Goal: Task Accomplishment & Management: Use online tool/utility

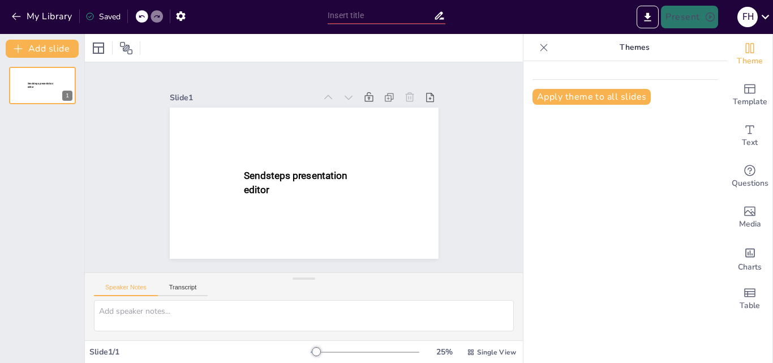
type input "New Sendsteps"
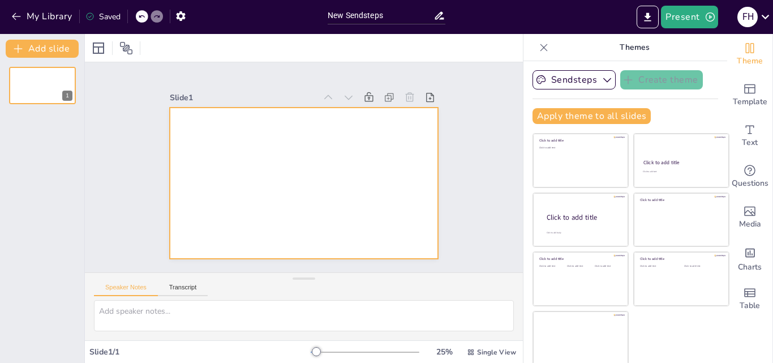
scroll to position [2, 0]
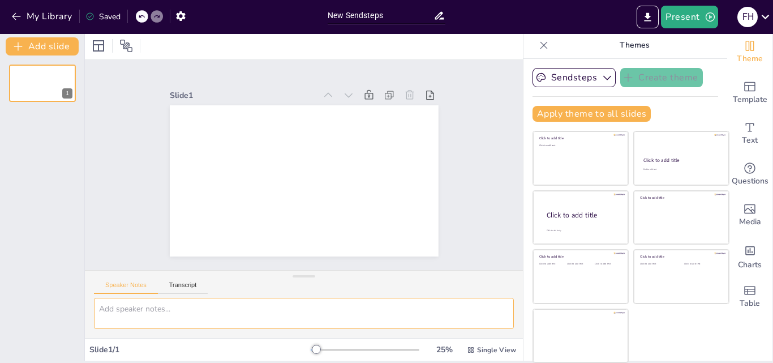
click at [113, 315] on textarea at bounding box center [304, 313] width 420 height 31
type textarea "n"
click at [118, 311] on textarea "NUEVA RED CON JESUS" at bounding box center [304, 313] width 420 height 31
click at [188, 308] on textarea "NUEVA RED CON JESUS" at bounding box center [304, 313] width 420 height 31
type textarea "NUEVA RED CON [DEMOGRAPHIC_DATA], RECONECTATE, para adolescentes [DEMOGRAPHIC_D…"
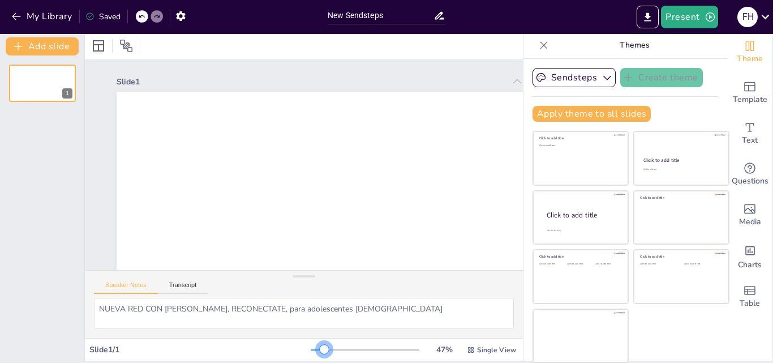
drag, startPoint x: 299, startPoint y: 344, endPoint x: 308, endPoint y: 342, distance: 9.3
click at [311, 342] on div "47 % Single View" at bounding box center [415, 350] width 208 height 18
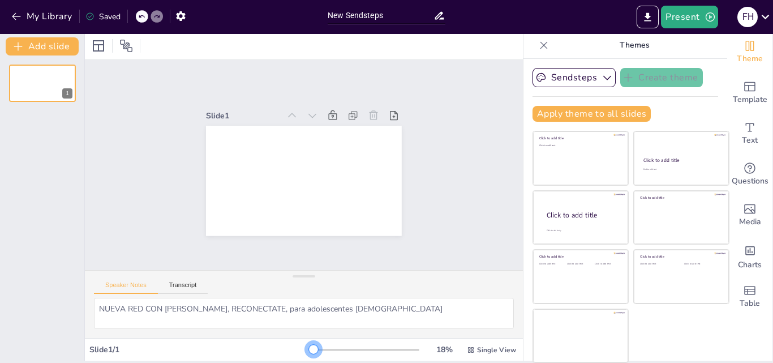
drag, startPoint x: 305, startPoint y: 345, endPoint x: 294, endPoint y: 347, distance: 12.0
click at [309, 347] on div at bounding box center [313, 348] width 9 height 9
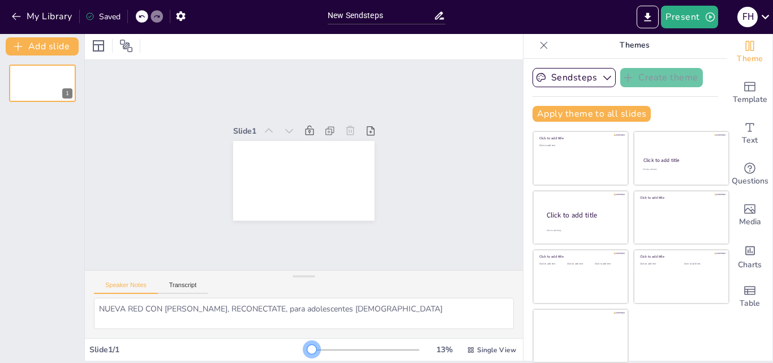
click at [307, 344] on div at bounding box center [311, 348] width 9 height 9
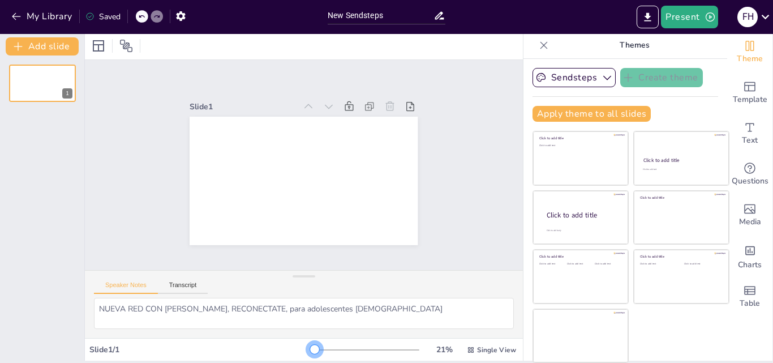
click at [310, 349] on div at bounding box center [314, 348] width 9 height 9
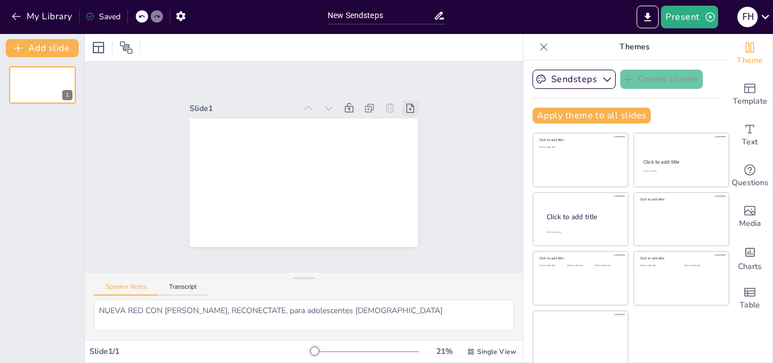
scroll to position [0, 0]
click at [178, 285] on button "Transcript" at bounding box center [183, 289] width 50 height 12
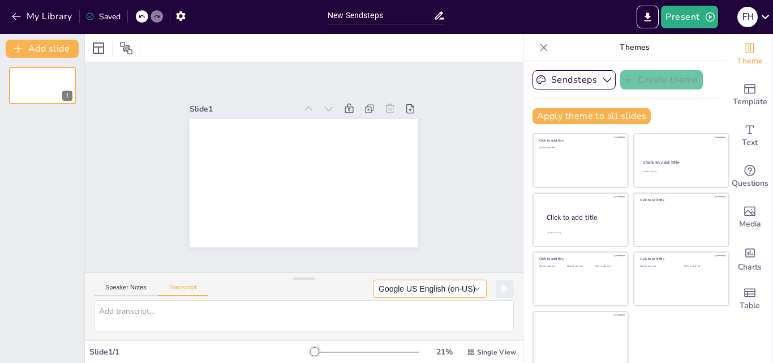
click at [460, 291] on button "Google US English (en-US)" at bounding box center [429, 288] width 113 height 18
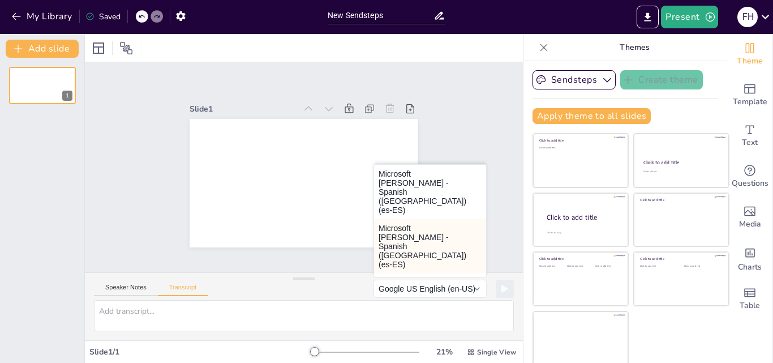
click at [402, 219] on button "Microsoft Pablo - Spanish (Spain) (es-ES)" at bounding box center [430, 246] width 112 height 54
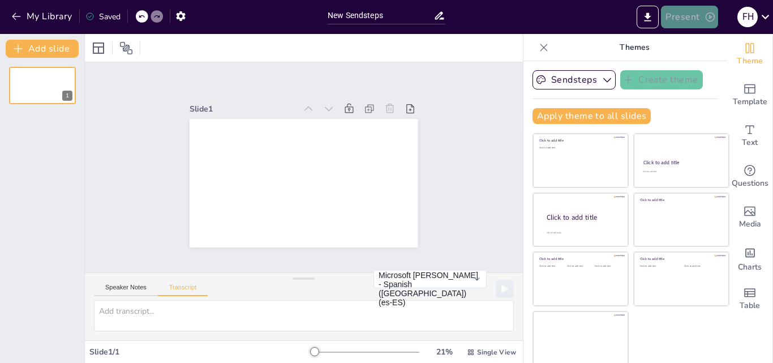
click at [694, 15] on button "Present" at bounding box center [689, 17] width 57 height 23
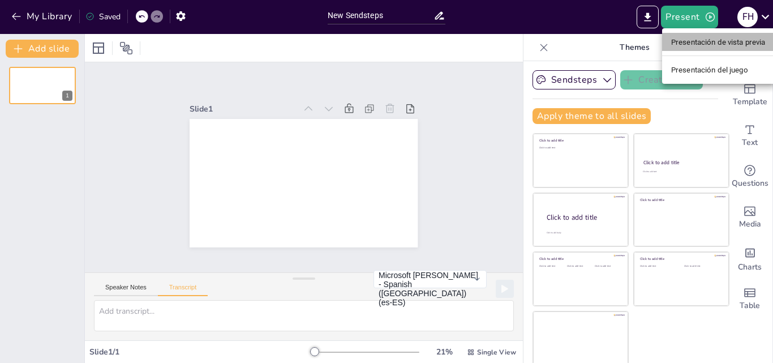
click at [706, 46] on font "Presentación de vista previa" at bounding box center [718, 41] width 94 height 11
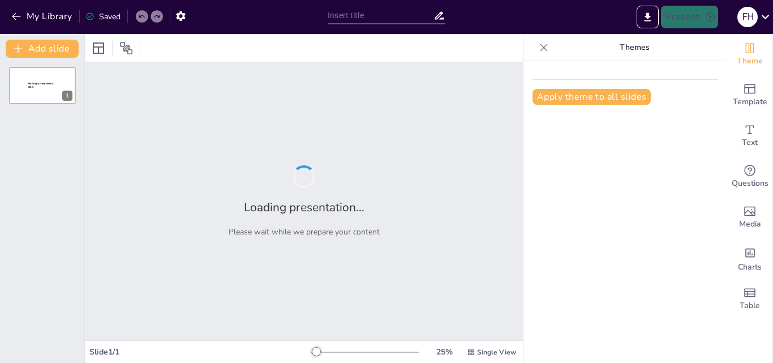
type input "New Sendsteps"
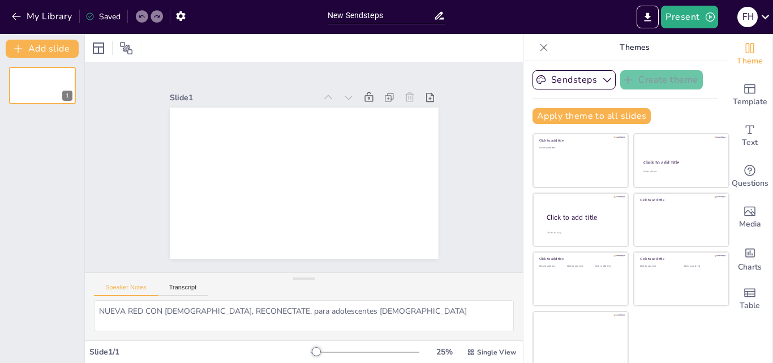
scroll to position [2, 0]
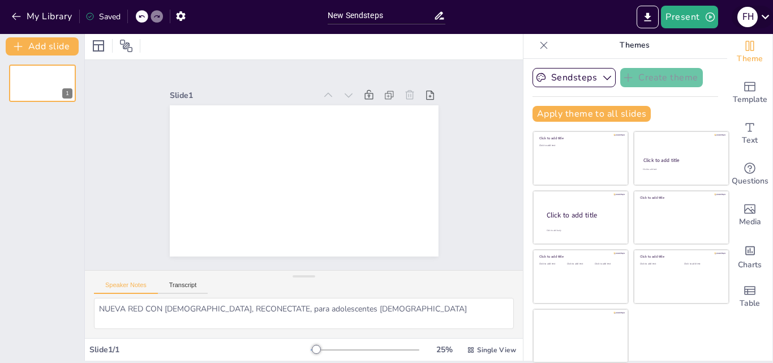
click at [768, 18] on icon at bounding box center [764, 16] width 15 height 15
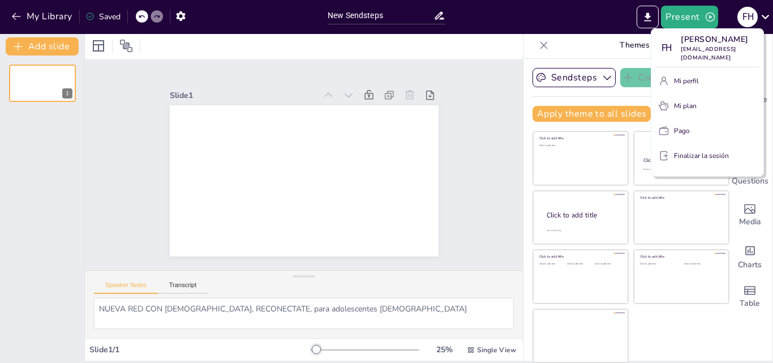
click at [765, 16] on div at bounding box center [386, 181] width 773 height 363
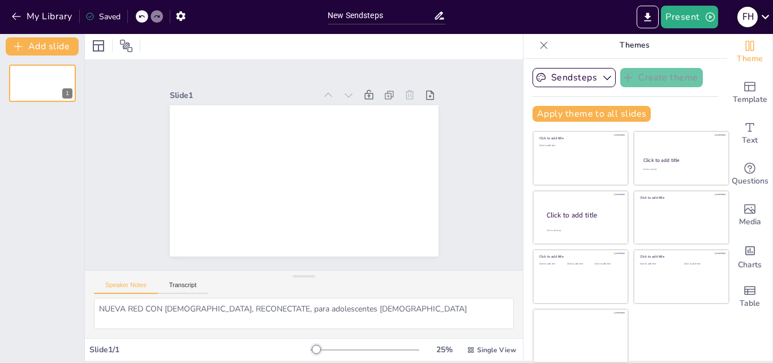
click at [765, 17] on icon at bounding box center [764, 16] width 15 height 15
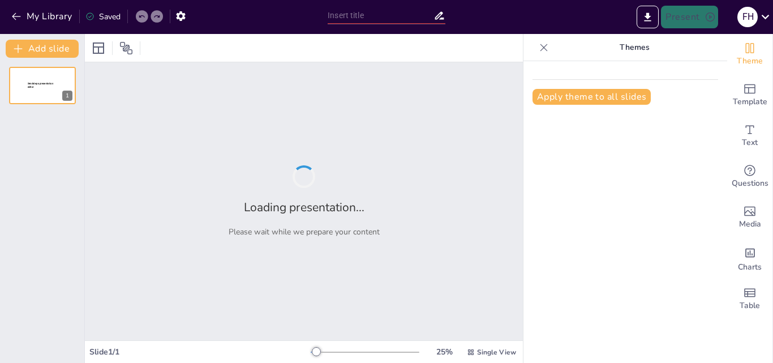
type input "New Sendsteps"
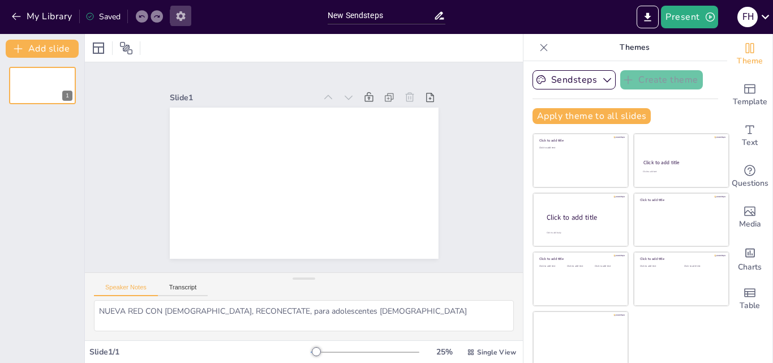
click at [181, 11] on icon "button" at bounding box center [180, 16] width 9 height 10
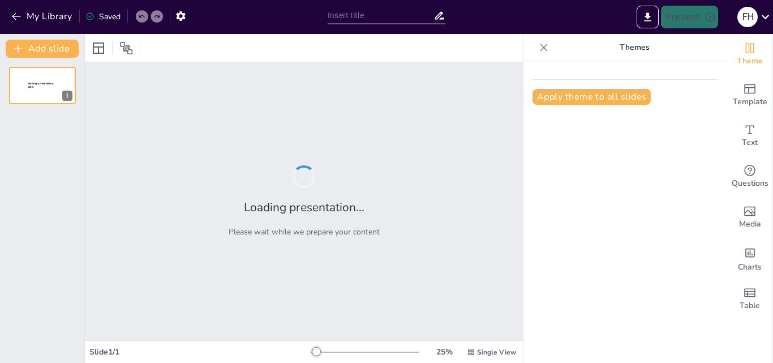
type input "New Sendsteps"
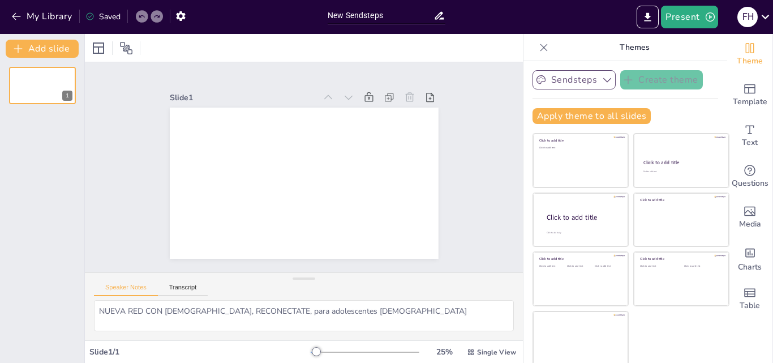
click at [603, 82] on icon "button" at bounding box center [607, 80] width 8 height 5
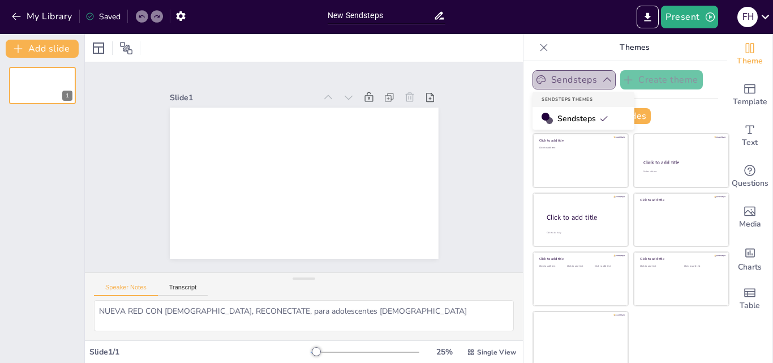
click at [601, 82] on icon "button" at bounding box center [606, 79] width 11 height 11
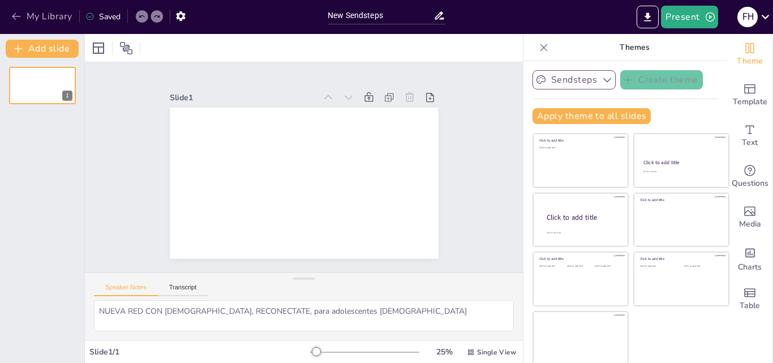
click at [14, 18] on icon "button" at bounding box center [16, 16] width 8 height 7
